Goal: Information Seeking & Learning: Learn about a topic

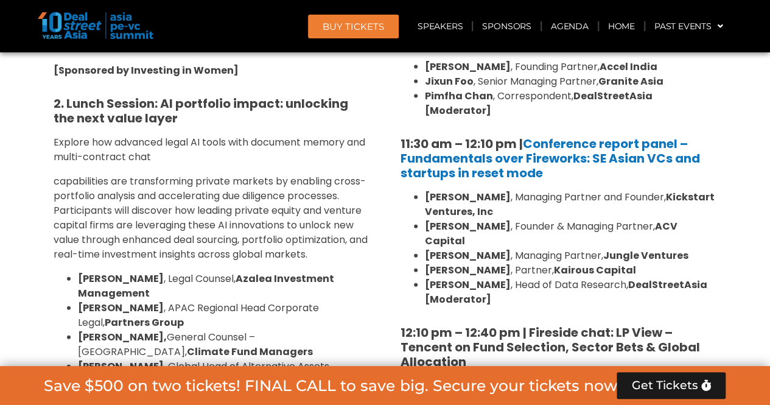
scroll to position [945, 0]
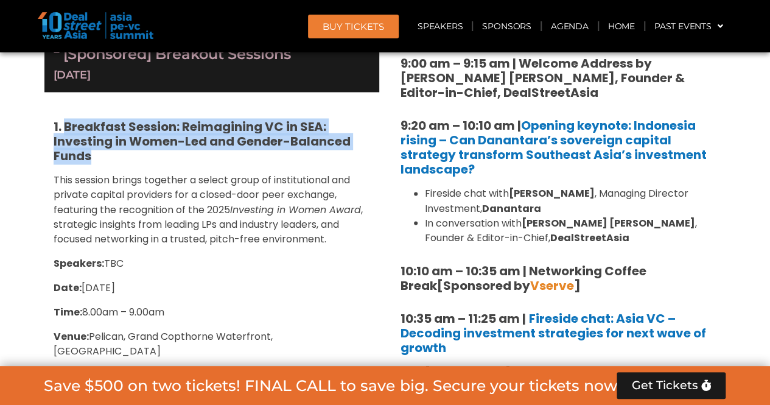
drag, startPoint x: 118, startPoint y: 153, endPoint x: 65, endPoint y: 128, distance: 59.1
click at [65, 128] on h5 "1. Breakfast Session: Reimagining VC in SEA: Investing in Women-Led and Gender-…" at bounding box center [212, 141] width 317 height 44
copy strong "Breakfast Session: Reimagining VC in SEA: Investing in Women-Led and Gender-Bal…"
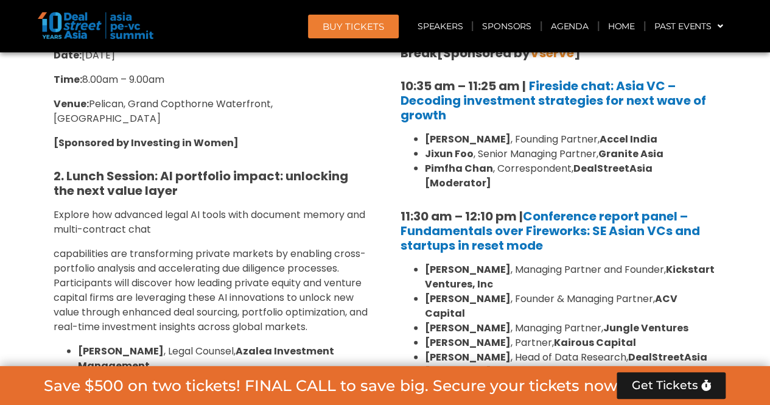
scroll to position [1189, 0]
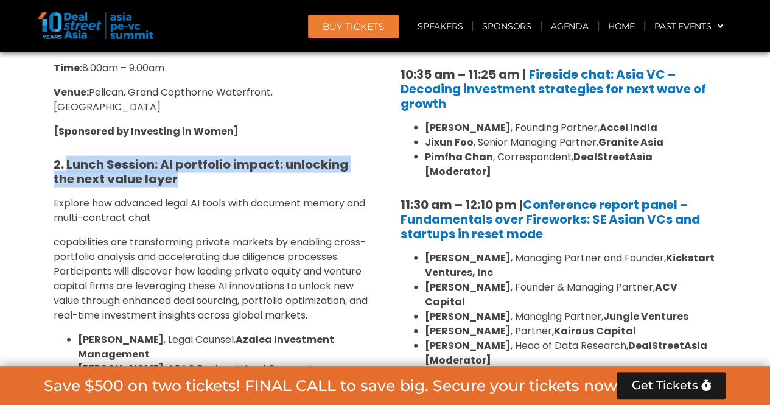
drag, startPoint x: 175, startPoint y: 161, endPoint x: 67, endPoint y: 148, distance: 109.1
click at [67, 157] on h5 "2. Lunch Session: AI portfolio impact: unlocking the next value layer" at bounding box center [212, 171] width 317 height 29
copy strong "Lunch Session: AI portfolio impact: unlocking the next value layer"
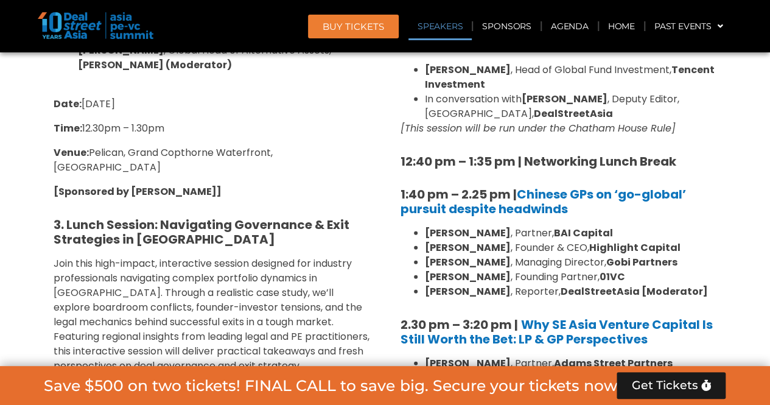
scroll to position [1554, 0]
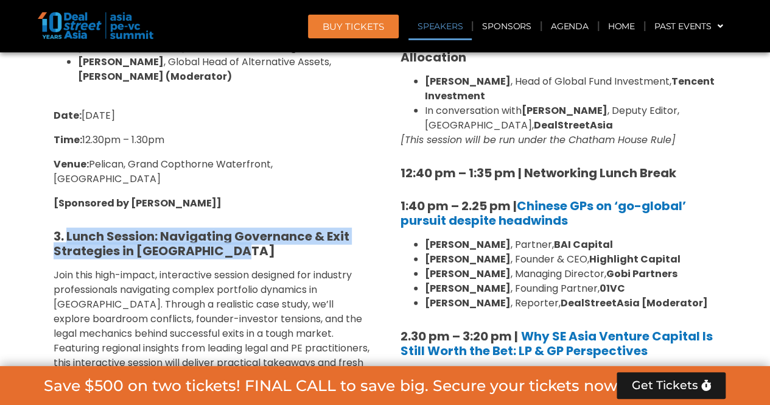
drag, startPoint x: 244, startPoint y: 219, endPoint x: 65, endPoint y: 205, distance: 178.9
click at [65, 229] on h5 "3. Lunch Session: Navigating Governance & Exit Strategies in [GEOGRAPHIC_DATA]" at bounding box center [212, 243] width 317 height 29
copy strong "Lunch Session: Navigating Governance & Exit Strategies in [GEOGRAPHIC_DATA]"
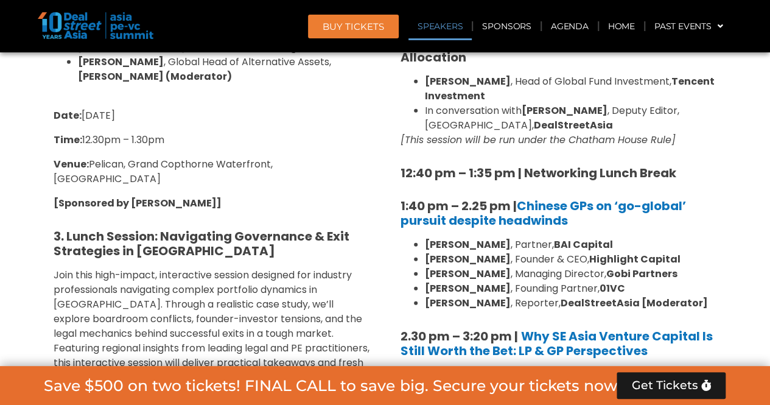
click at [30, 265] on section "Private Equity & Investment Summit Ballroom 1, [DATE] 8:00 am – 9:00 am | Regis…" at bounding box center [385, 309] width 770 height 1997
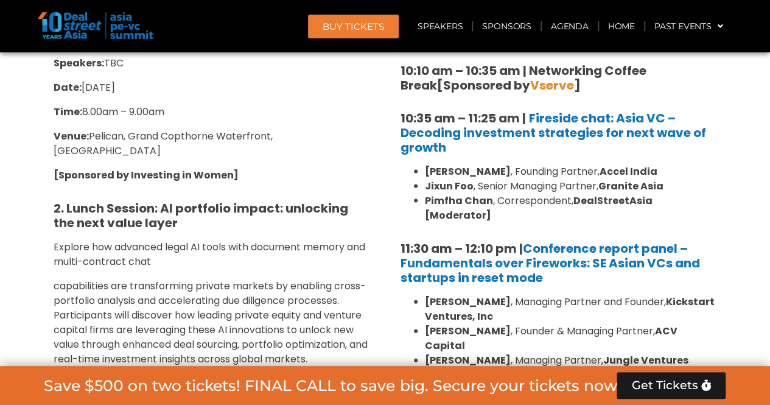
scroll to position [1189, 0]
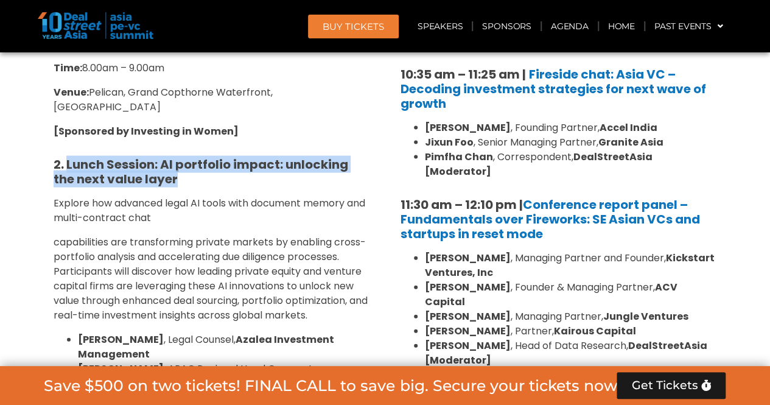
drag, startPoint x: 192, startPoint y: 163, endPoint x: 68, endPoint y: 139, distance: 125.8
copy strong "Lunch Session: AI portfolio impact: unlocking the next value layer"
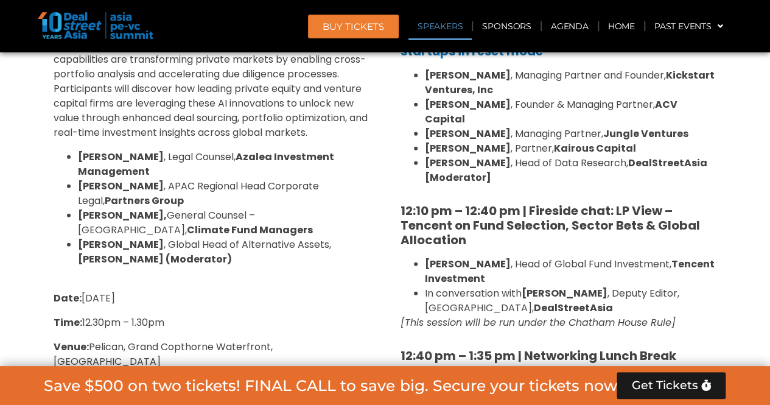
scroll to position [1433, 0]
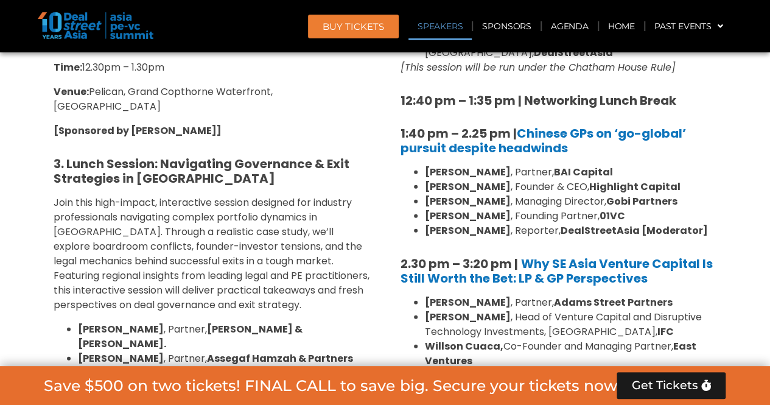
scroll to position [1615, 0]
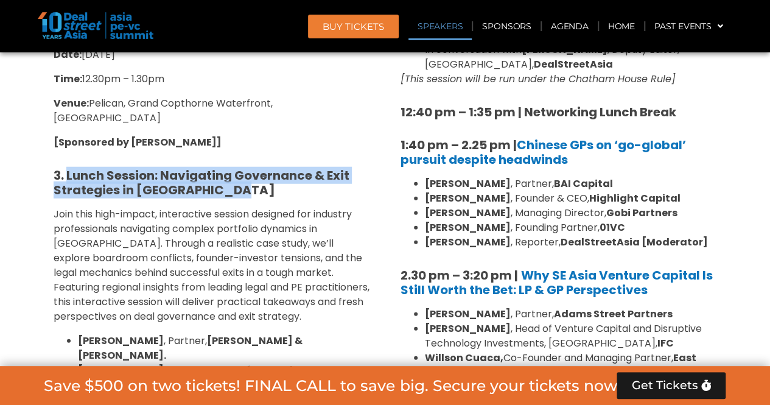
drag, startPoint x: 240, startPoint y: 153, endPoint x: 67, endPoint y: 146, distance: 173.0
click at [67, 168] on h5 "3. Lunch Session: Navigating Governance & Exit Strategies in [GEOGRAPHIC_DATA]" at bounding box center [212, 182] width 317 height 29
copy strong "Lunch Session: Navigating Governance & Exit Strategies in [GEOGRAPHIC_DATA]"
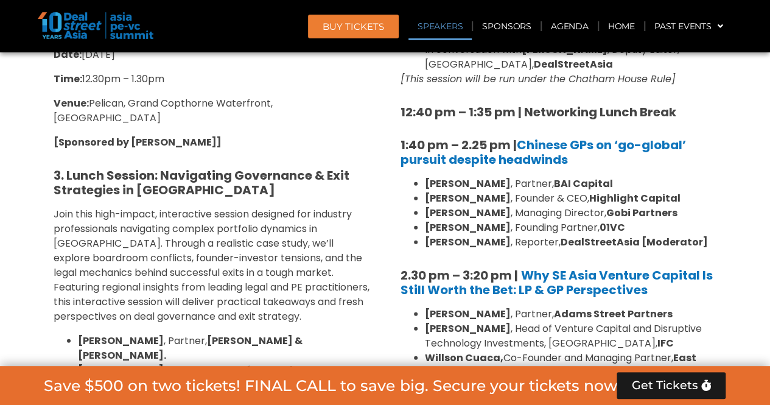
click at [14, 231] on section "Private Equity & Investment Summit Ballroom 1, [DATE] 8:00 am – 9:00 am | Regis…" at bounding box center [385, 249] width 770 height 1997
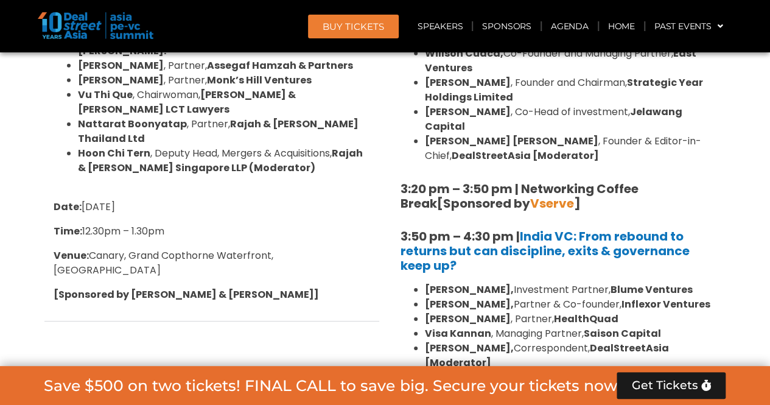
scroll to position [1980, 0]
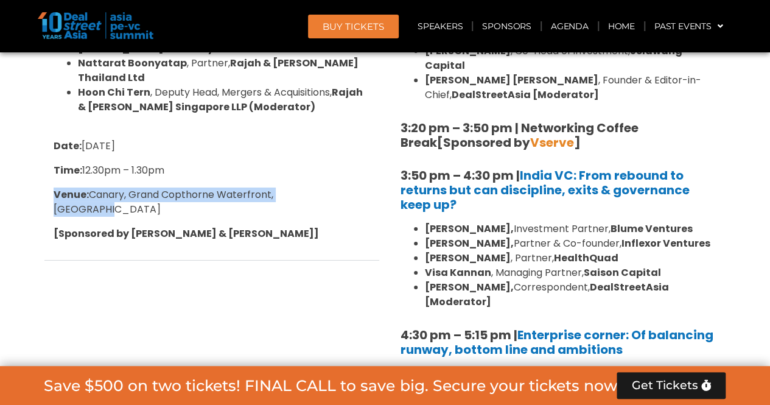
drag, startPoint x: 338, startPoint y: 131, endPoint x: 26, endPoint y: 131, distance: 312.9
copy span "Venue: [GEOGRAPHIC_DATA], [GEOGRAPHIC_DATA], [GEOGRAPHIC_DATA]"
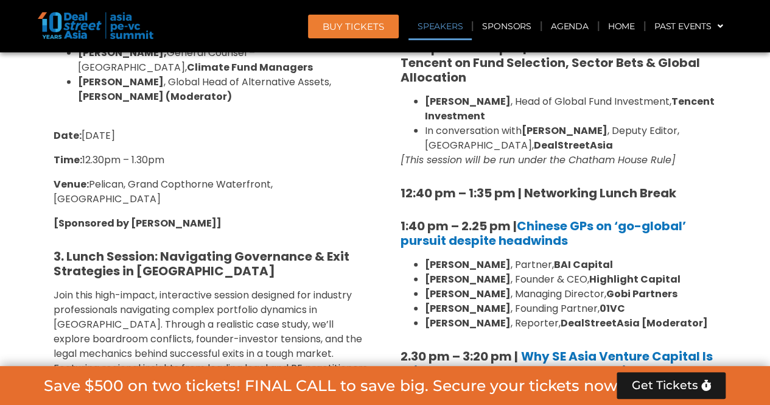
scroll to position [1493, 0]
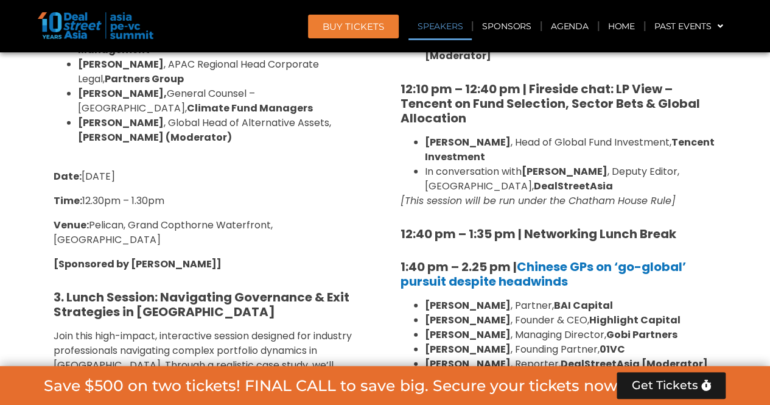
click at [205, 194] on p "Time: 12.30pm – 1.30pm" at bounding box center [212, 201] width 317 height 15
click at [235, 201] on div "1. Breakfast Session: Reimagining VC in SEA: Investing in Women-Led and Gender-…" at bounding box center [211, 146] width 335 height 1204
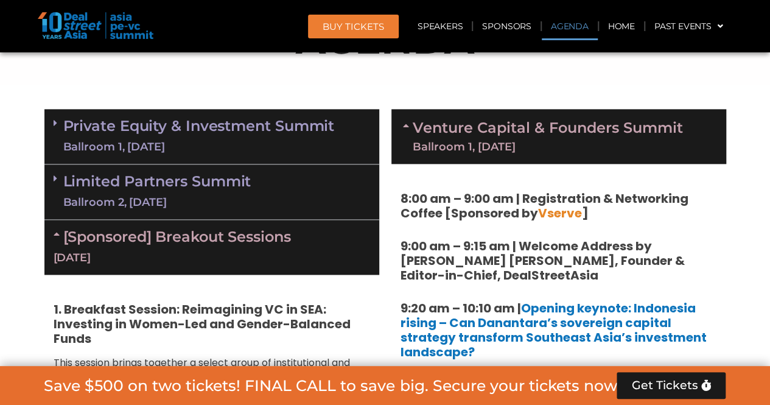
scroll to position [824, 0]
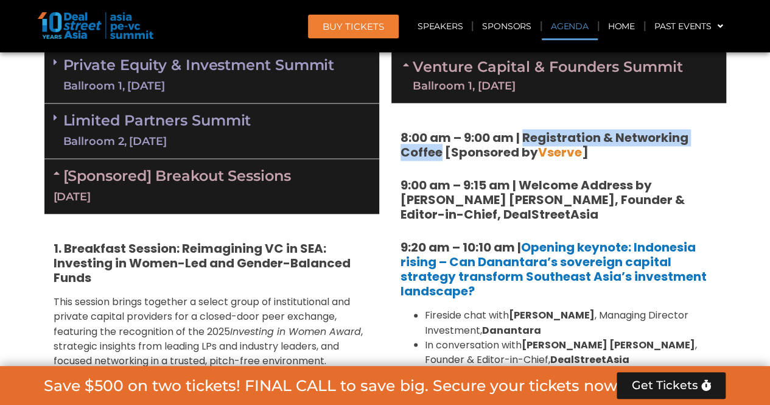
drag, startPoint x: 442, startPoint y: 150, endPoint x: 524, endPoint y: 132, distance: 83.6
click at [524, 132] on strong "8:00 am – 9:00 am | Registration & Networking Coffee [Sponsored by Vserve ]" at bounding box center [545, 145] width 288 height 32
copy strong "Registration & Networking Coffee"
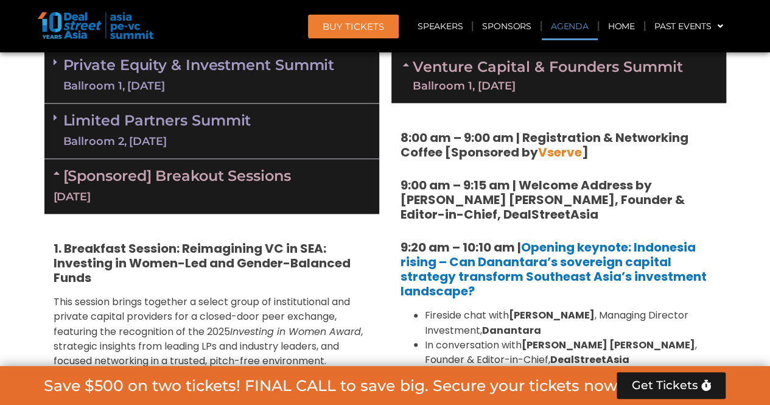
click at [687, 80] on div "Venture Capital & Founders​ Summit Ballroom 1, [DATE]" at bounding box center [558, 75] width 335 height 55
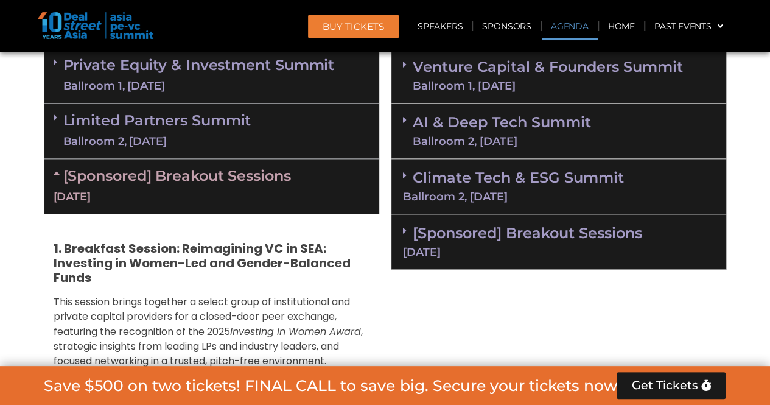
click at [600, 81] on div "Ballroom 1, [DATE]" at bounding box center [548, 85] width 270 height 11
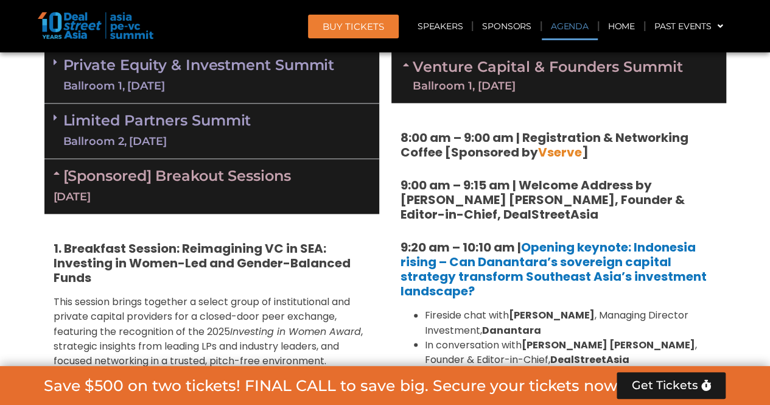
scroll to position [763, 0]
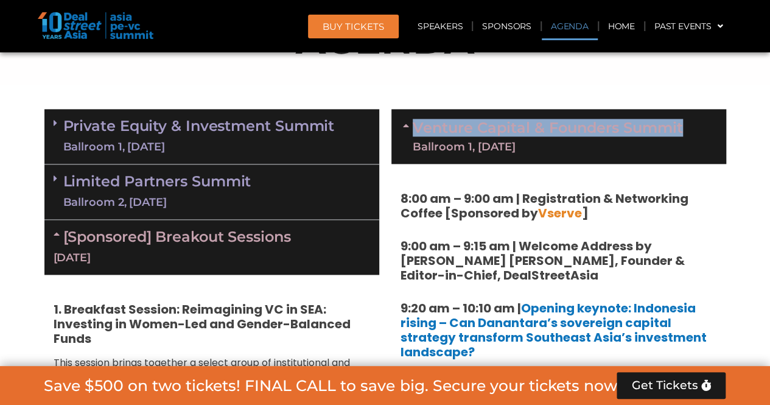
drag, startPoint x: 690, startPoint y: 131, endPoint x: 416, endPoint y: 132, distance: 274.6
click at [416, 132] on div "Venture Capital & Founders​ Summit Ballroom 1, [DATE]" at bounding box center [558, 136] width 335 height 55
copy link "Venture Capital & Founders​ Summit"
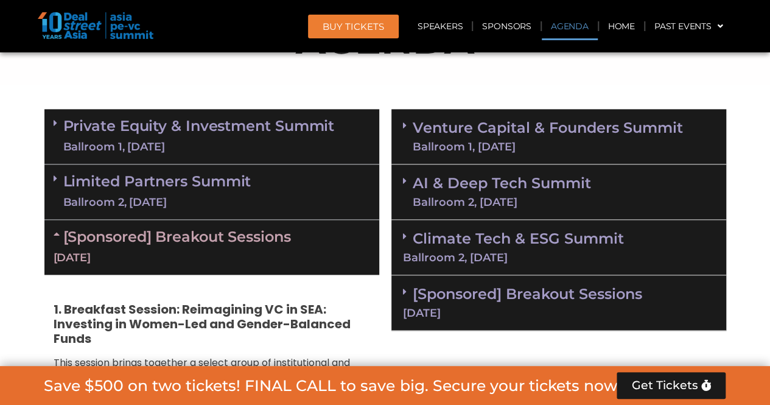
click at [477, 131] on link "Venture Capital & Founders​ Summit Ballroom 1, [DATE]" at bounding box center [548, 137] width 270 height 32
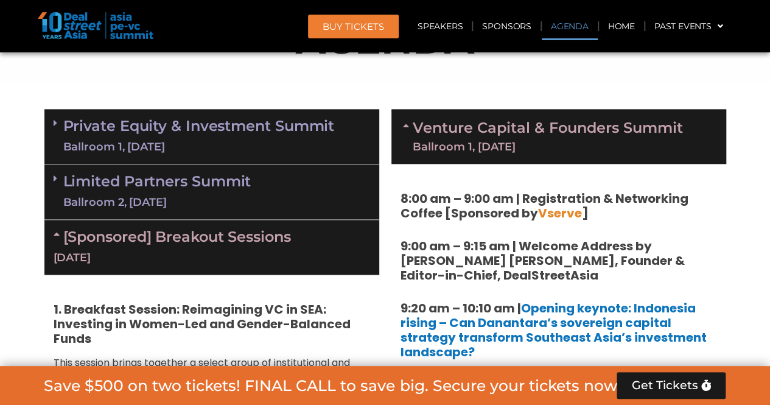
click at [477, 131] on link "Venture Capital & Founders​ Summit Ballroom 1, [DATE]" at bounding box center [548, 137] width 270 height 32
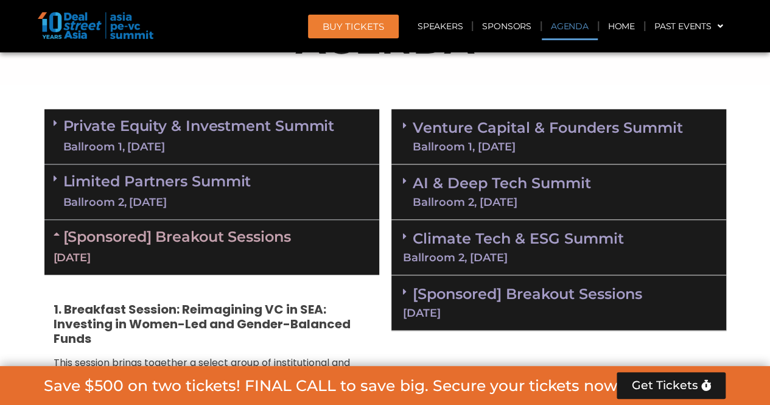
click at [429, 132] on link "Venture Capital & Founders​ Summit Ballroom 1, [DATE]" at bounding box center [548, 137] width 270 height 32
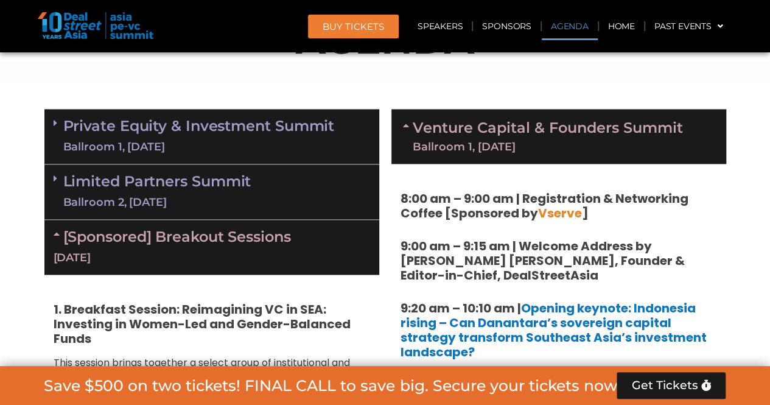
click at [429, 132] on link "Venture Capital & Founders​ Summit Ballroom 1, [DATE]" at bounding box center [548, 137] width 270 height 32
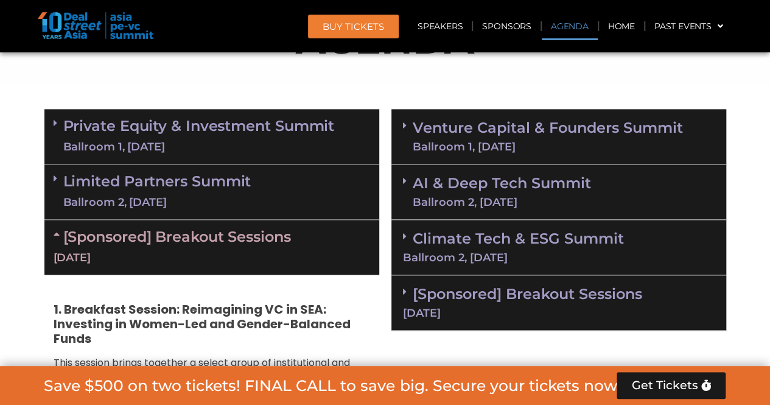
click at [410, 128] on span at bounding box center [408, 126] width 10 height 10
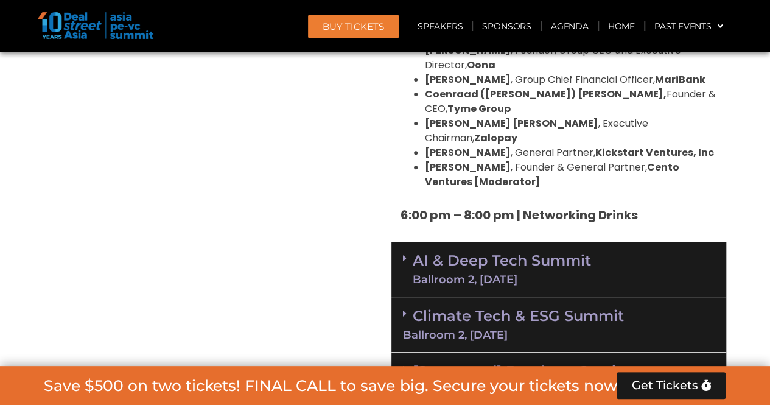
scroll to position [2467, 0]
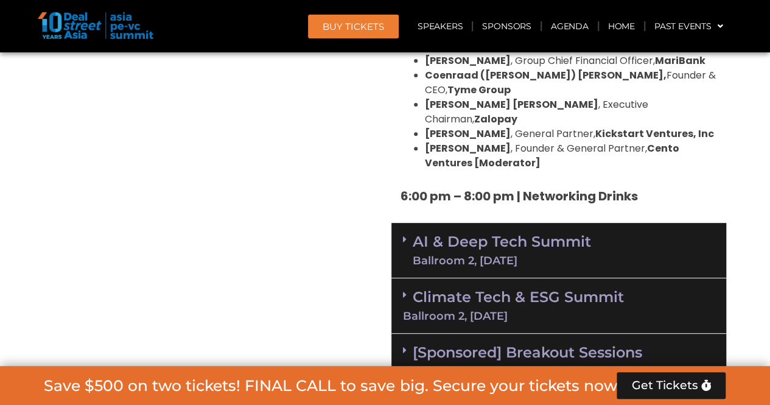
click at [403, 234] on icon at bounding box center [405, 239] width 4 height 10
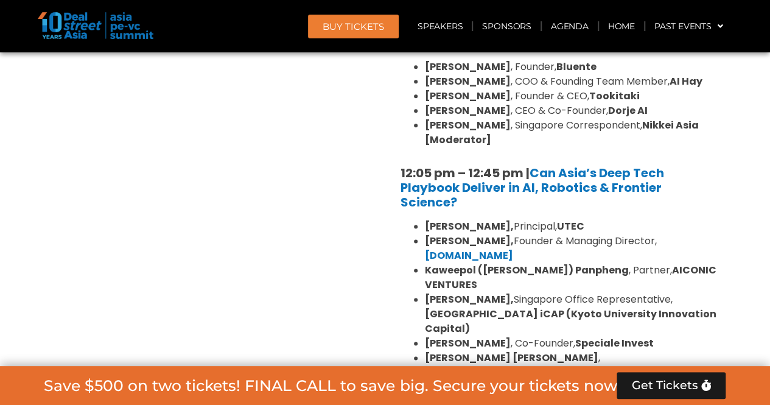
scroll to position [2955, 0]
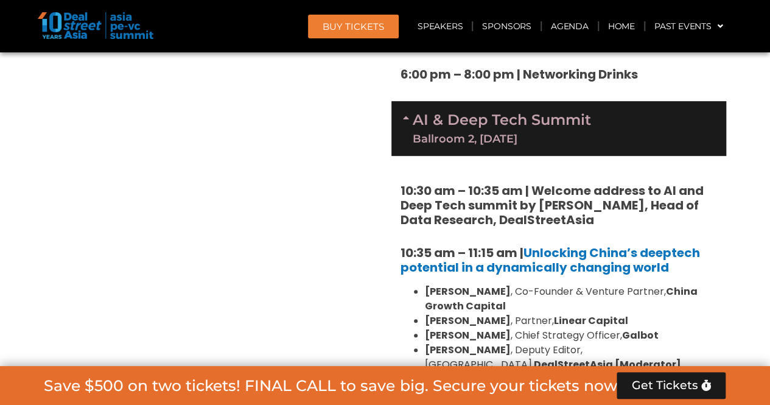
scroll to position [2102, 0]
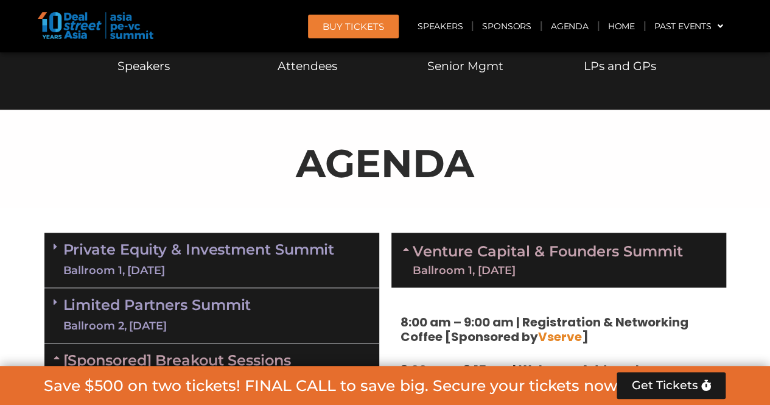
scroll to position [641, 0]
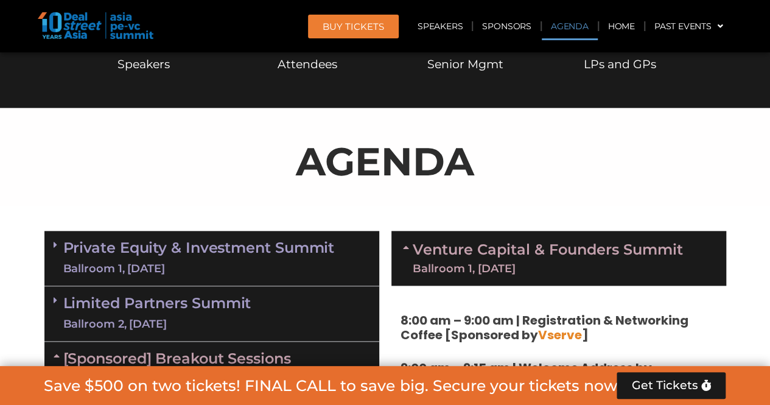
click at [408, 250] on icon at bounding box center [408, 247] width 10 height 10
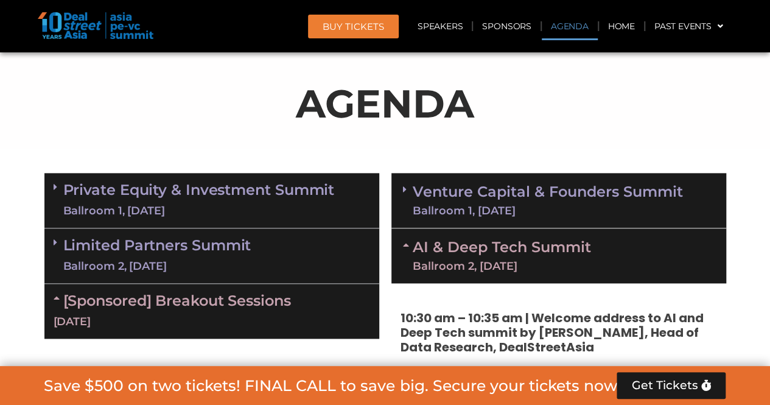
scroll to position [763, 0]
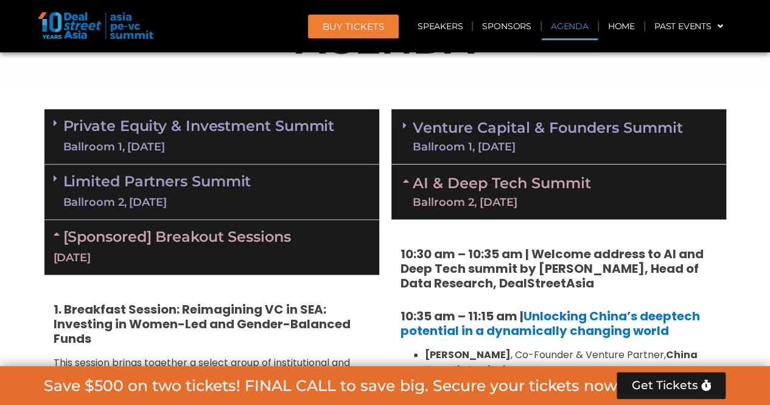
click at [407, 184] on icon at bounding box center [408, 181] width 10 height 10
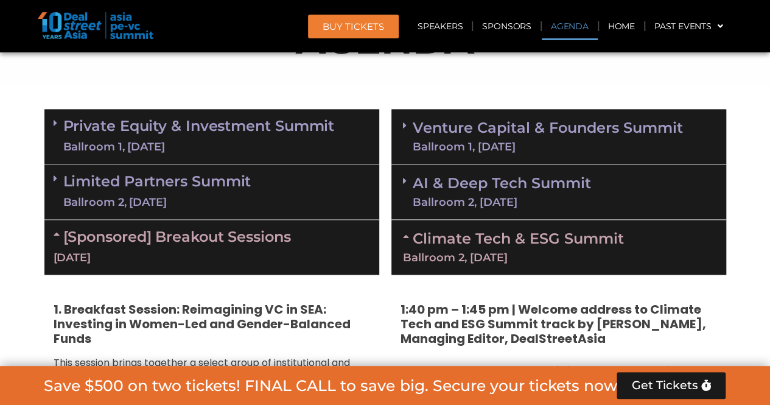
click at [407, 237] on icon at bounding box center [408, 236] width 10 height 10
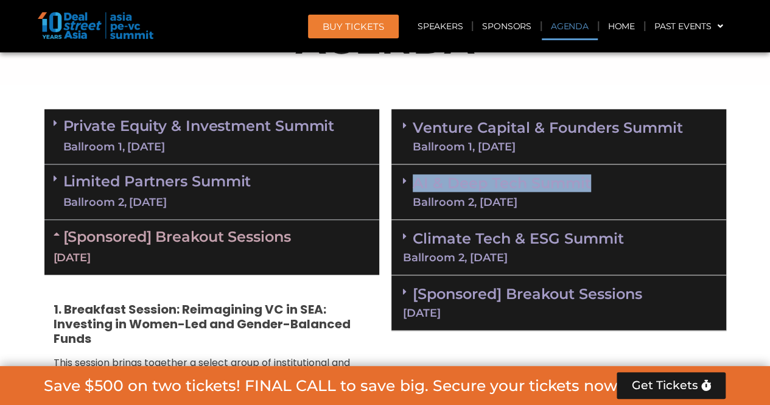
drag, startPoint x: 609, startPoint y: 184, endPoint x: 413, endPoint y: 185, distance: 196.6
click at [413, 185] on div "AI & Deep Tech Summit Ballroom 2, [DATE]" at bounding box center [558, 191] width 335 height 55
copy link "AI & Deep Tech Summit"
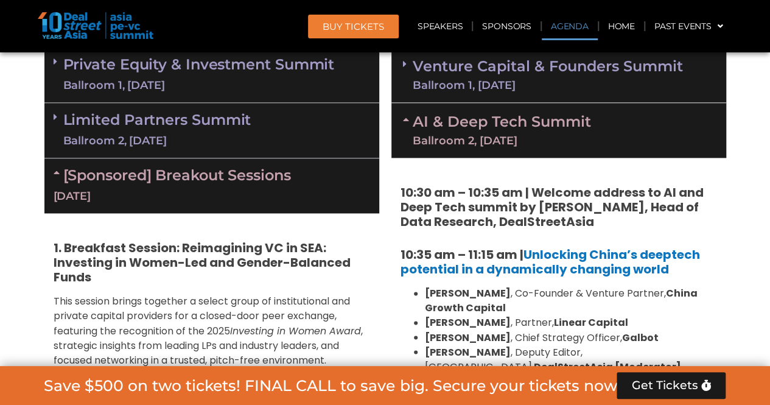
scroll to position [885, 0]
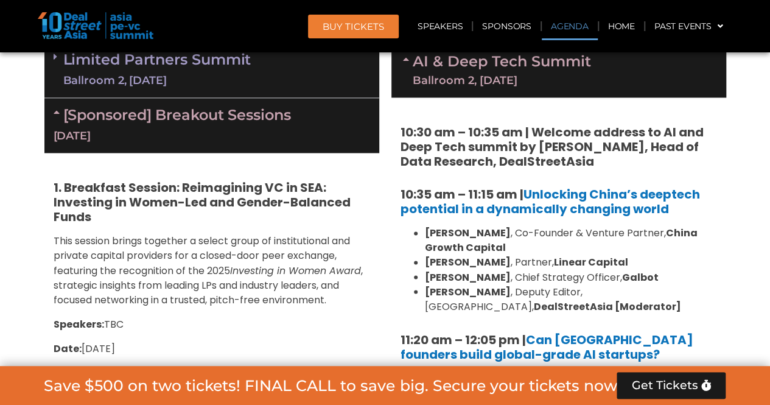
click at [405, 61] on icon at bounding box center [408, 59] width 10 height 10
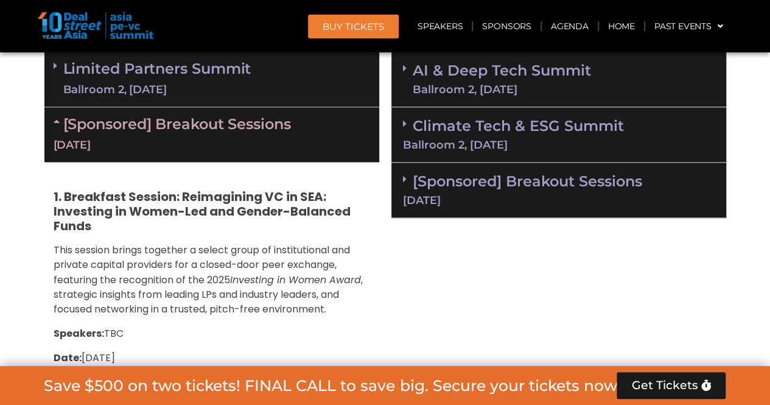
scroll to position [874, 0]
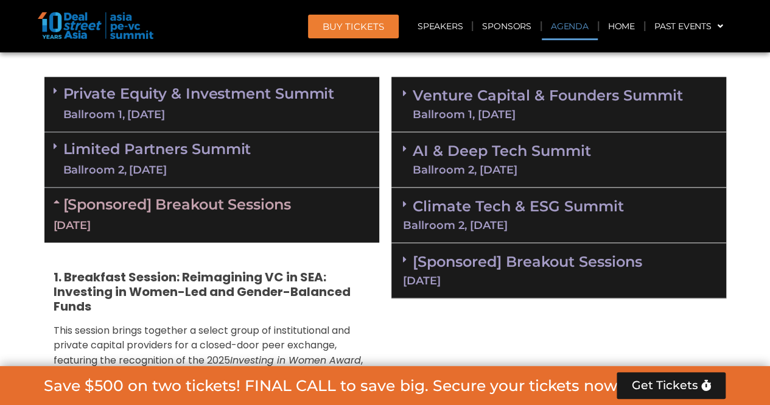
scroll to position [752, 0]
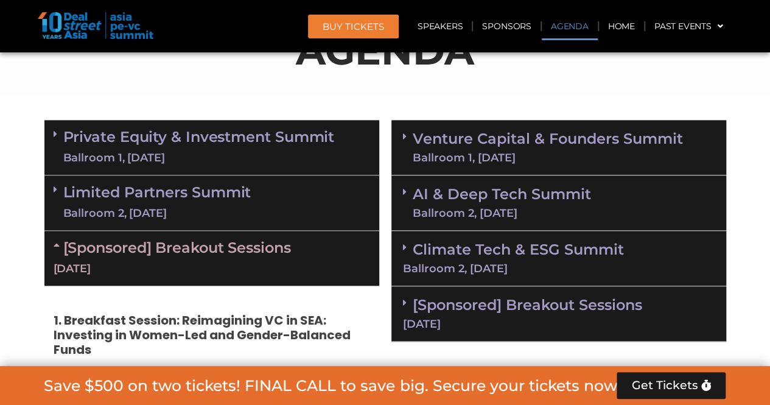
click at [404, 135] on icon at bounding box center [405, 137] width 4 height 10
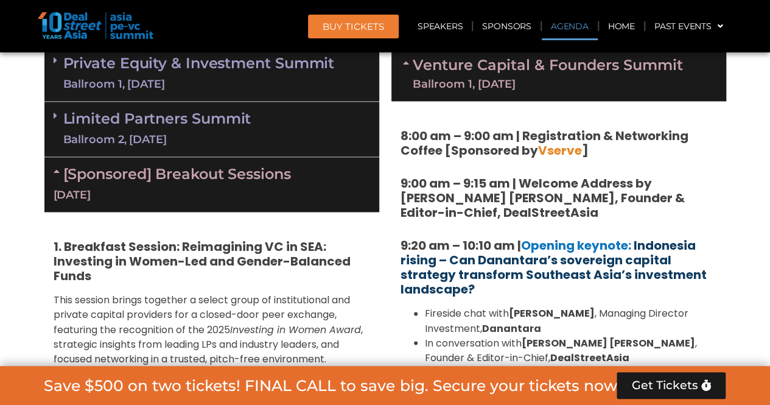
scroll to position [813, 0]
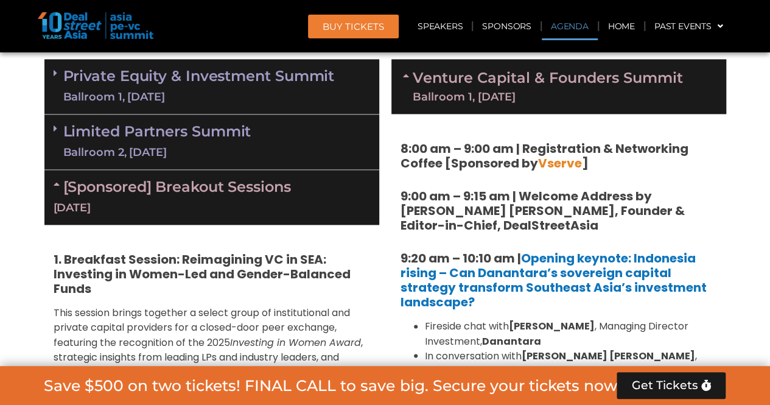
click at [405, 76] on icon at bounding box center [408, 76] width 10 height 10
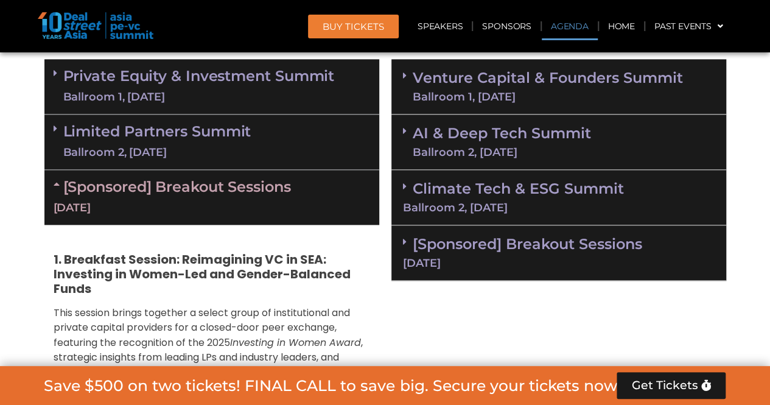
drag, startPoint x: 404, startPoint y: 130, endPoint x: 416, endPoint y: 135, distance: 12.6
click at [404, 130] on icon at bounding box center [405, 131] width 4 height 10
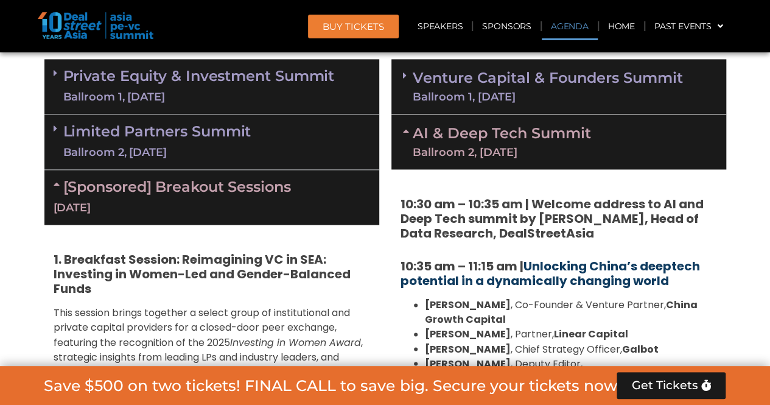
scroll to position [752, 0]
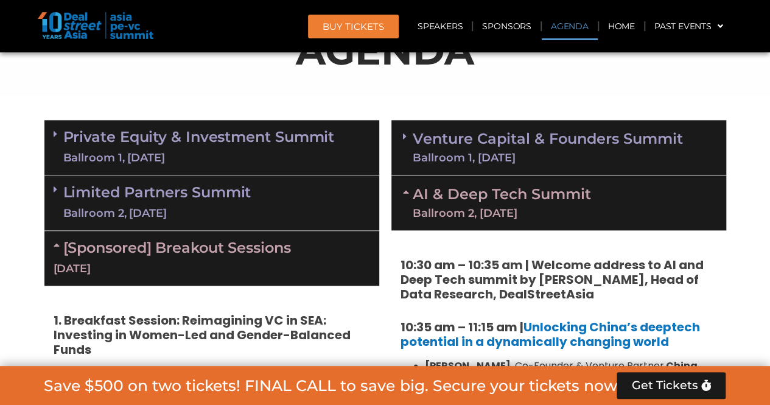
click at [407, 188] on icon at bounding box center [408, 192] width 10 height 10
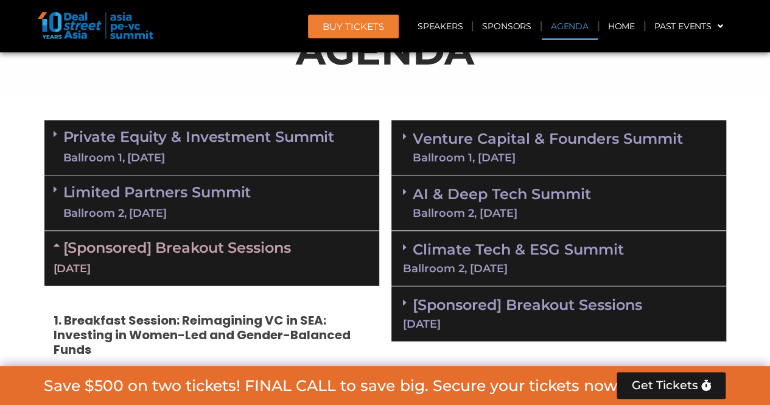
click at [577, 191] on link "AI & Deep Tech Summit Ballroom 2, [DATE]" at bounding box center [502, 203] width 178 height 32
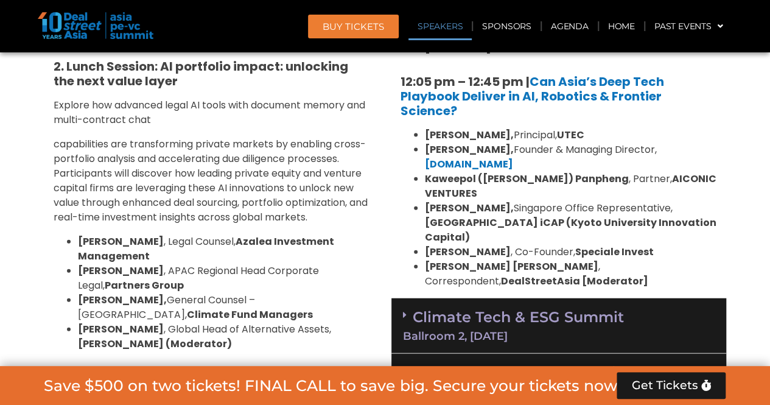
scroll to position [1300, 0]
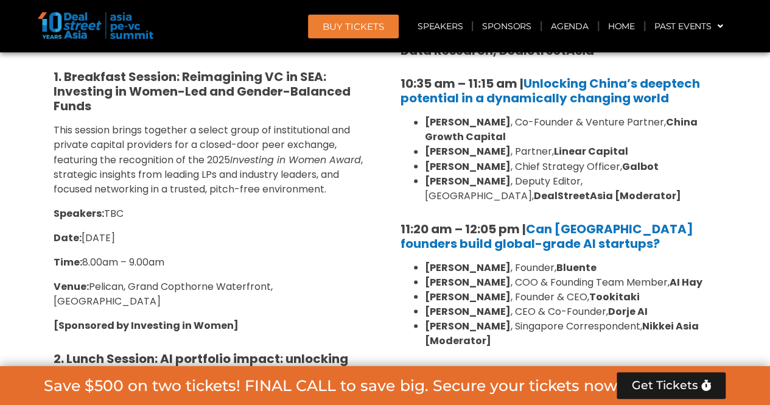
scroll to position [813, 0]
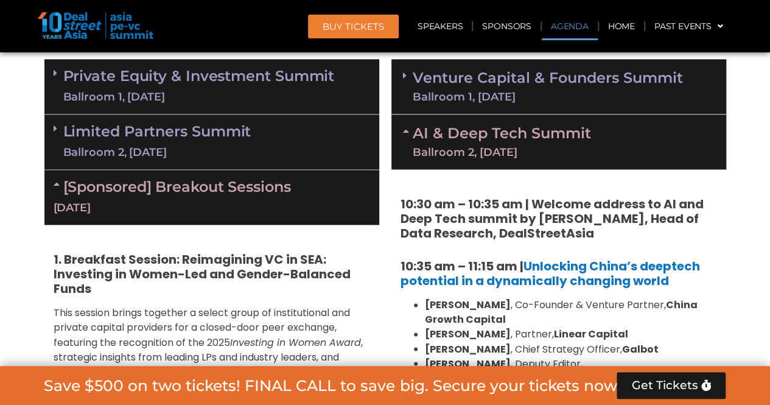
click at [637, 134] on div "AI & Deep Tech Summit Ballroom 2, [DATE]" at bounding box center [558, 141] width 335 height 55
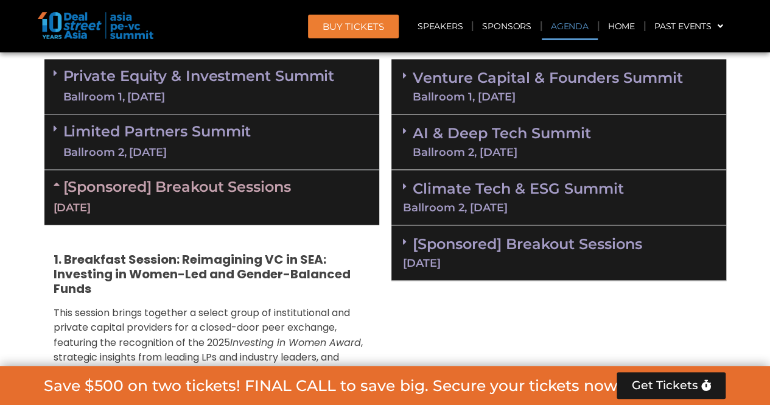
click at [408, 188] on span at bounding box center [408, 186] width 10 height 10
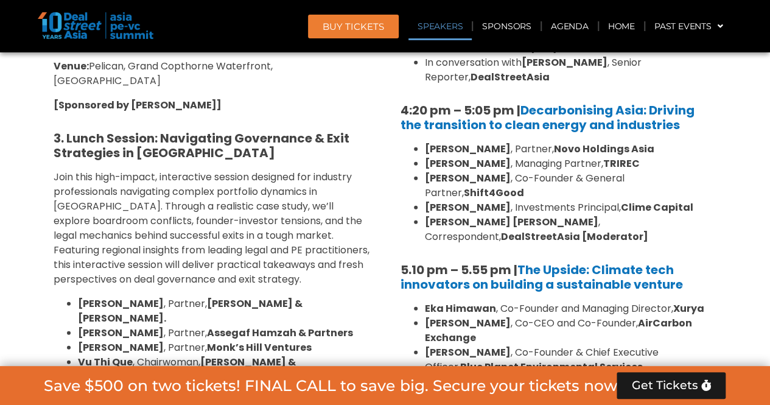
scroll to position [1726, 0]
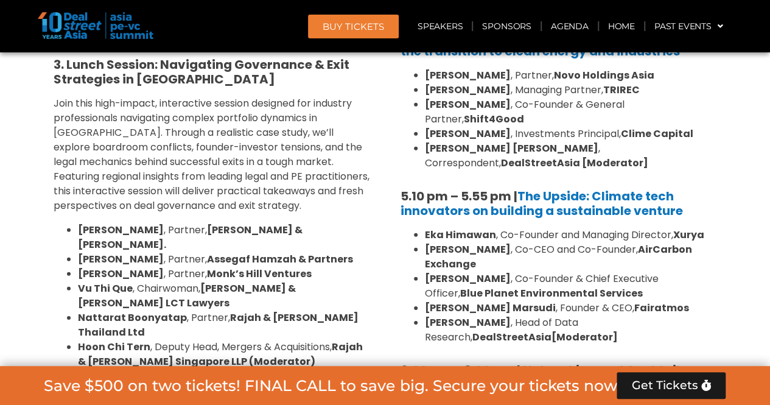
click at [710, 301] on li "[PERSON_NAME] , Founder & CEO, Fairatmos" at bounding box center [571, 308] width 292 height 15
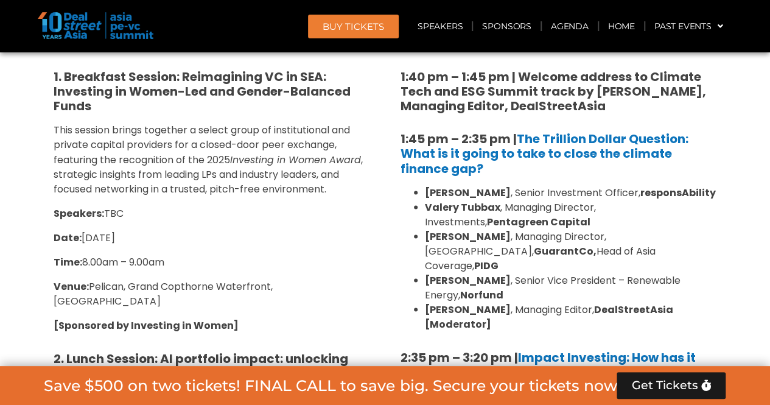
scroll to position [752, 0]
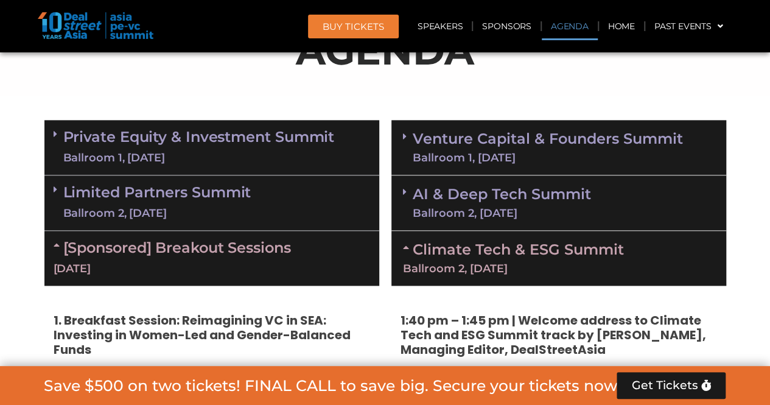
click at [409, 247] on icon at bounding box center [408, 247] width 10 height 10
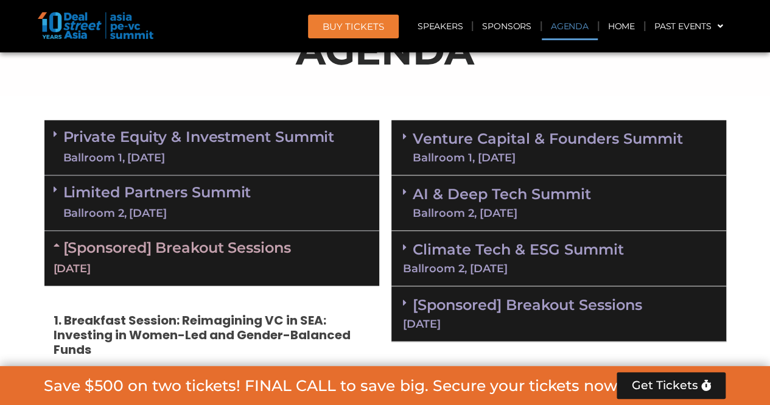
scroll to position [935, 0]
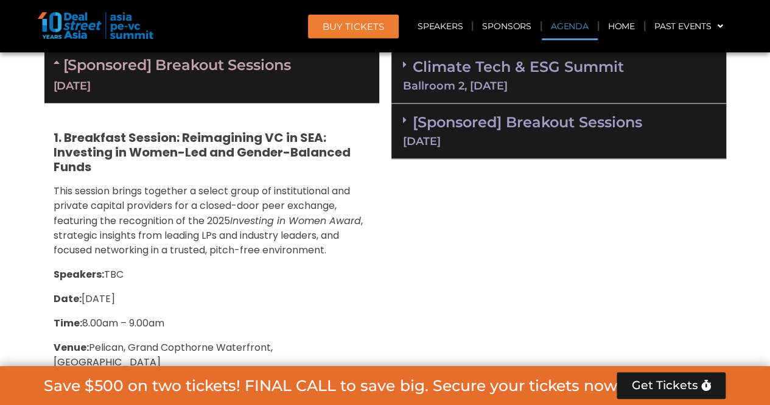
click at [404, 124] on div "[Sponsored] Breakout Sessions [DATE]" at bounding box center [558, 130] width 335 height 55
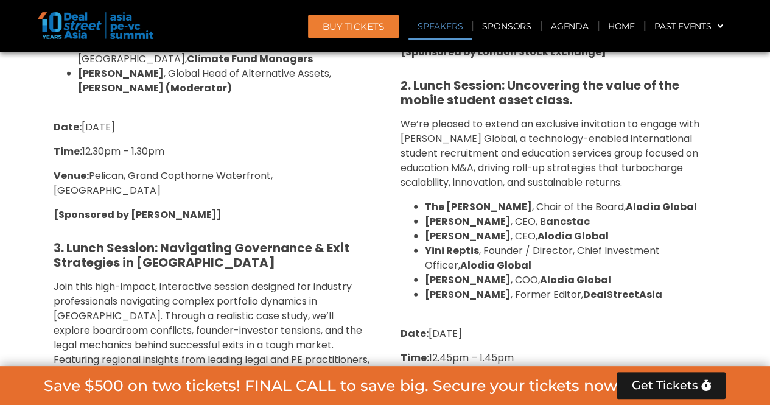
scroll to position [1726, 0]
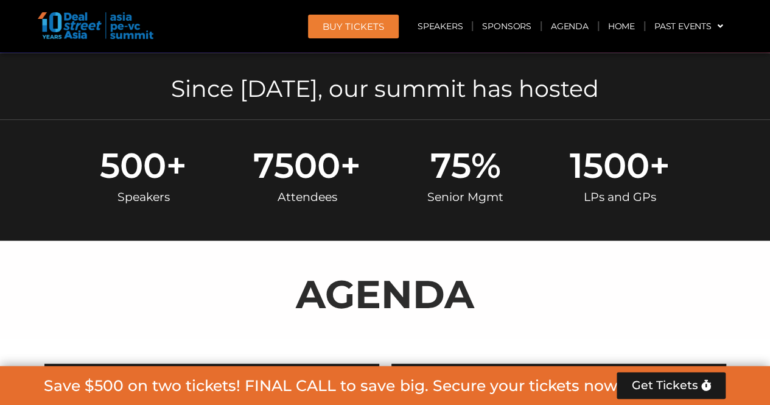
scroll to position [752, 0]
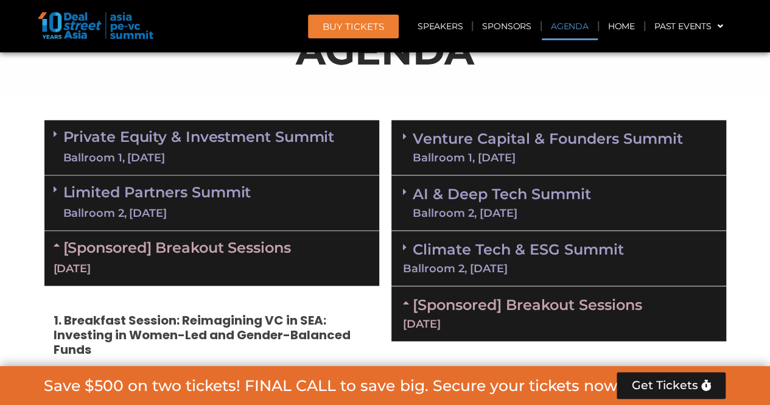
click at [407, 300] on icon at bounding box center [408, 303] width 10 height 10
click at [55, 135] on icon at bounding box center [56, 134] width 4 height 10
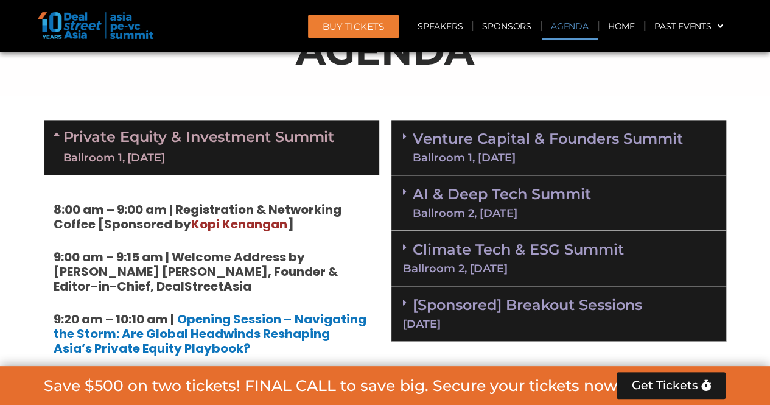
click at [55, 135] on icon at bounding box center [59, 134] width 10 height 10
